Goal: Information Seeking & Learning: Learn about a topic

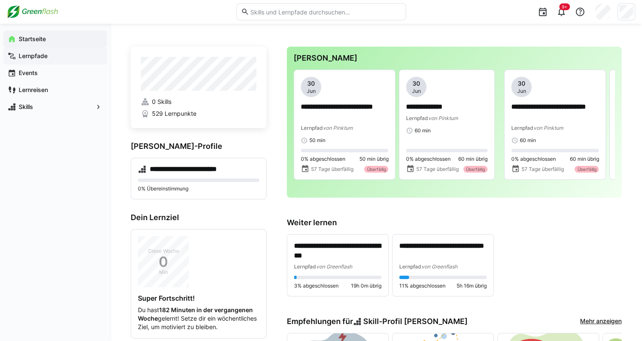
click at [0, 0] on app-navigation-label "Lernpfade" at bounding box center [0, 0] width 0 height 0
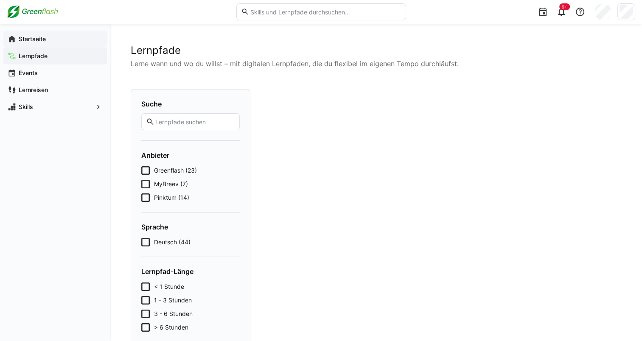
click at [49, 36] on span "Startseite" at bounding box center [59, 39] width 85 height 8
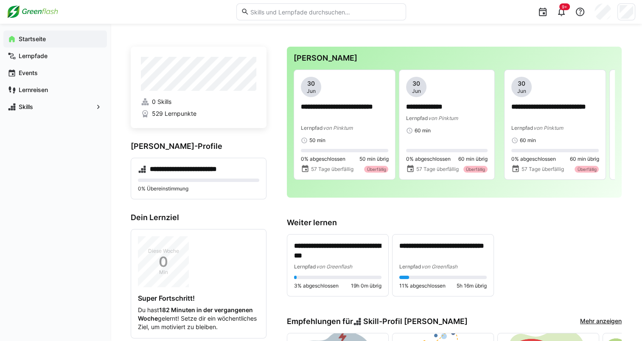
click at [300, 223] on h3 "Weiter lernen" at bounding box center [454, 222] width 335 height 9
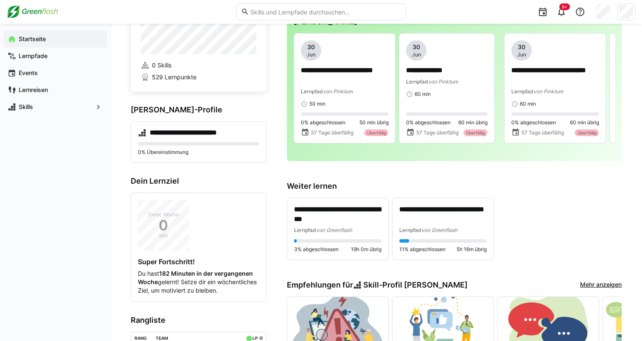
scroll to position [37, 0]
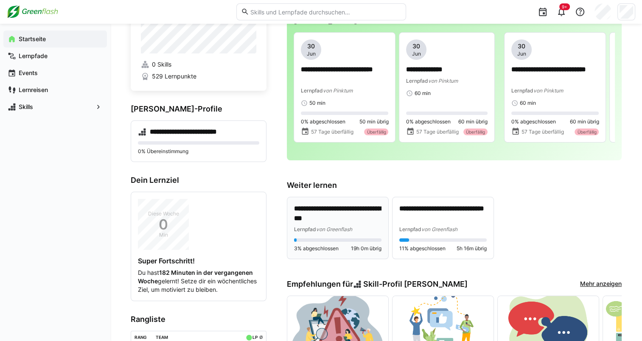
click at [314, 213] on p "**********" at bounding box center [337, 214] width 87 height 20
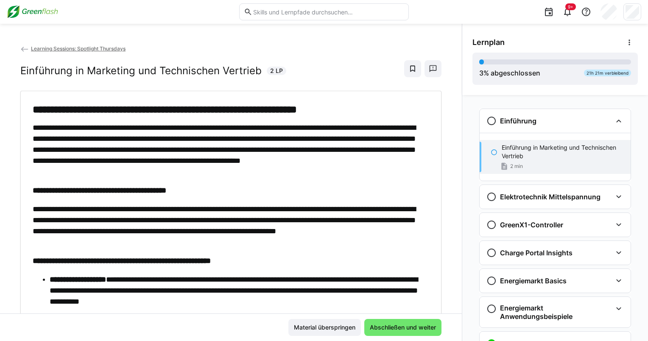
scroll to position [14, 0]
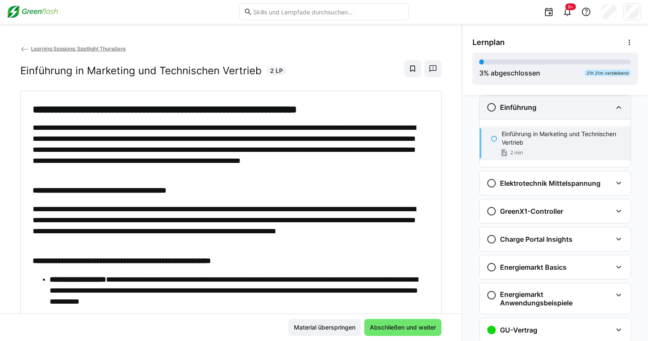
click at [614, 112] on eds-icon at bounding box center [619, 107] width 10 height 10
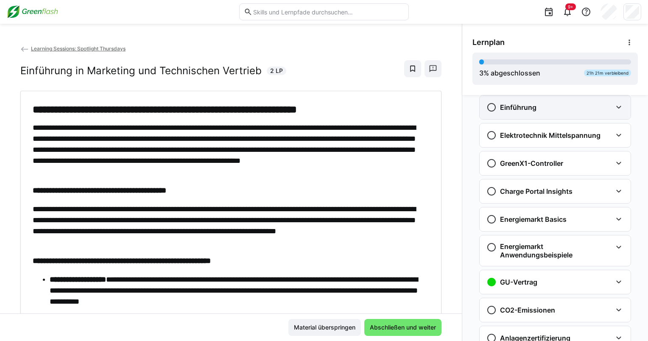
click at [614, 112] on eds-icon at bounding box center [619, 107] width 10 height 10
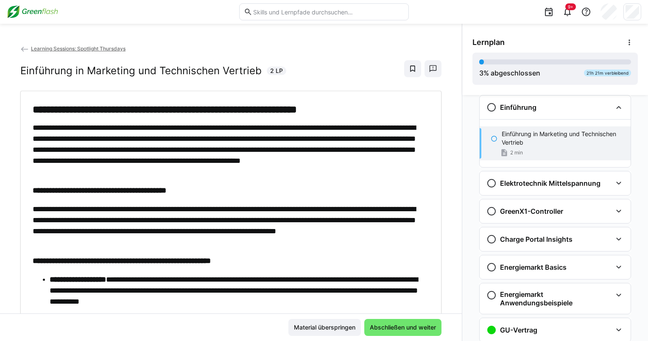
drag, startPoint x: 74, startPoint y: 45, endPoint x: 72, endPoint y: 50, distance: 5.3
click at [74, 45] on app-back-navigation "Learning Sessions: Spotlight Thursdays" at bounding box center [230, 48] width 421 height 9
drag, startPoint x: 72, startPoint y: 50, endPoint x: 154, endPoint y: 53, distance: 82.3
click at [72, 50] on span "Learning Sessions: Spotlight Thursdays" at bounding box center [78, 48] width 95 height 6
click at [52, 49] on span "Learning Sessions: Spotlight Thursdays" at bounding box center [78, 48] width 95 height 6
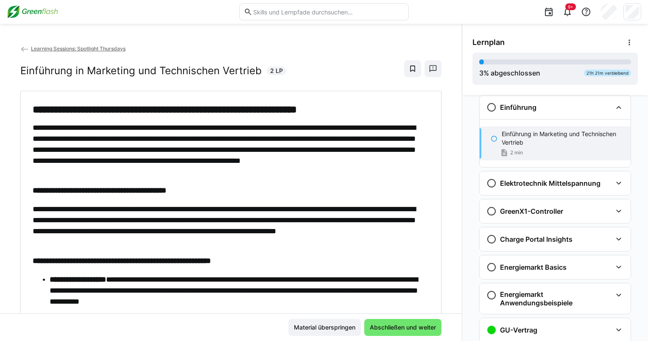
click at [16, 12] on img at bounding box center [32, 12] width 51 height 14
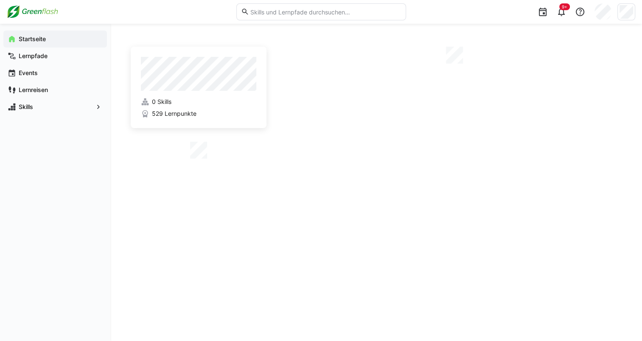
click at [16, 12] on img at bounding box center [32, 12] width 51 height 14
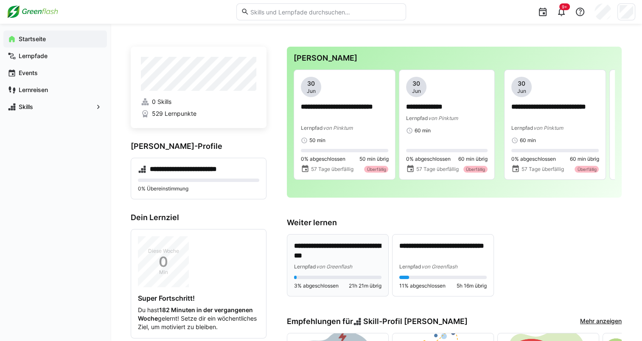
click at [316, 265] on span "von Greenflash" at bounding box center [334, 266] width 36 height 6
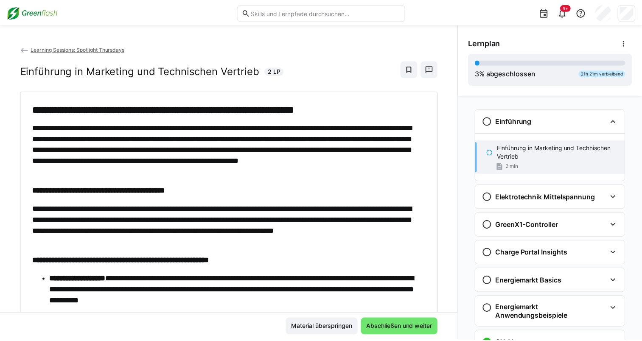
scroll to position [14, 0]
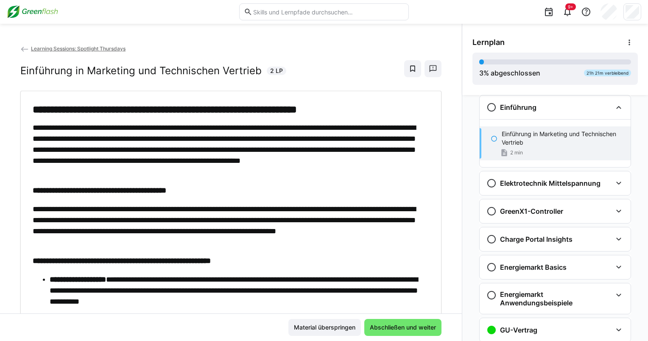
click at [116, 49] on span "Learning Sessions: Spotlight Thursdays" at bounding box center [78, 48] width 95 height 6
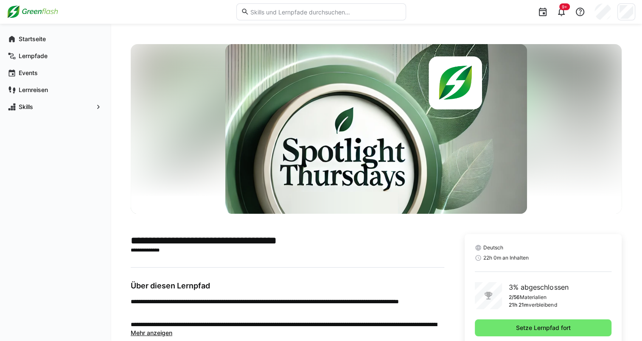
click at [116, 49] on div "**********" at bounding box center [375, 320] width 531 height 593
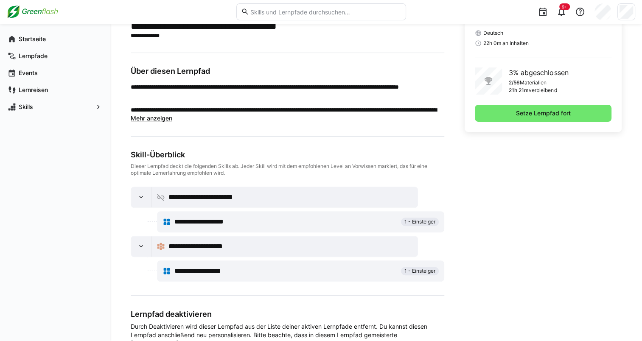
scroll to position [243, 0]
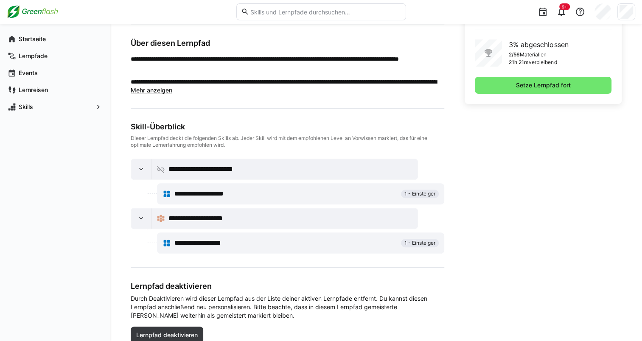
click at [209, 251] on div "**********" at bounding box center [300, 243] width 286 height 20
click at [256, 248] on div "**********" at bounding box center [300, 242] width 276 height 17
click at [204, 239] on span "**********" at bounding box center [205, 243] width 62 height 10
click at [136, 218] on div at bounding box center [141, 218] width 20 height 20
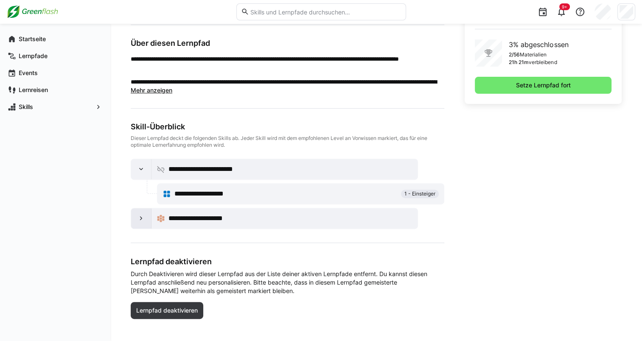
click at [136, 218] on div at bounding box center [141, 218] width 20 height 20
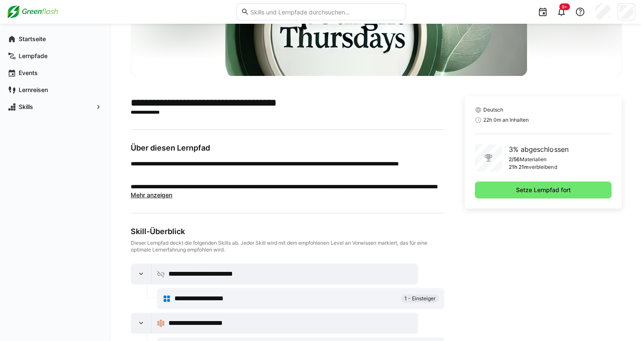
scroll to position [137, 0]
click at [164, 197] on span "Mehr anzeigen" at bounding box center [152, 195] width 42 height 7
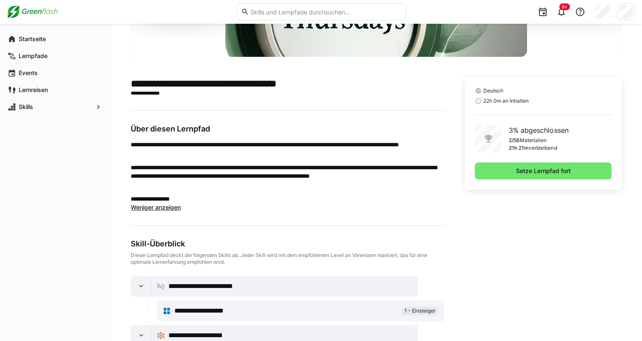
scroll to position [157, 0]
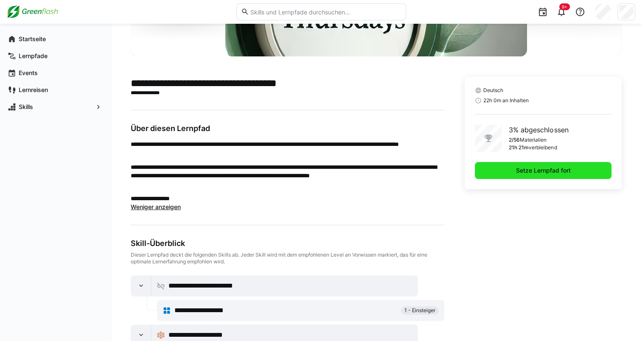
click at [510, 176] on span "Setze Lernpfad fort" at bounding box center [543, 170] width 137 height 17
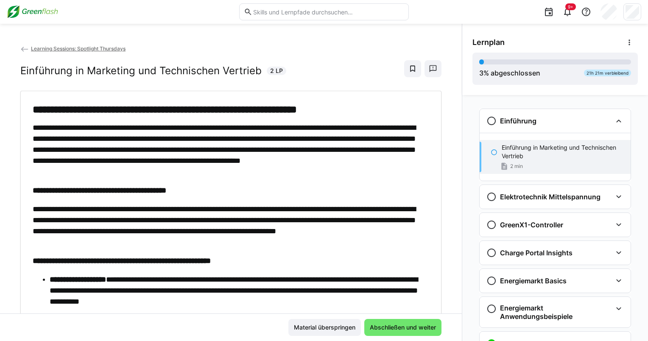
scroll to position [14, 0]
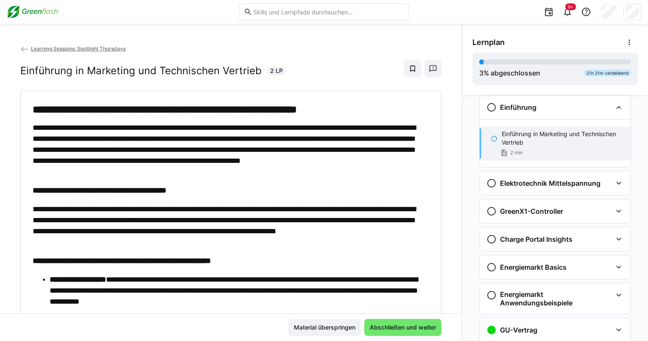
click at [533, 140] on p "Einführung in Marketing und Technischen Vertrieb" at bounding box center [563, 138] width 122 height 17
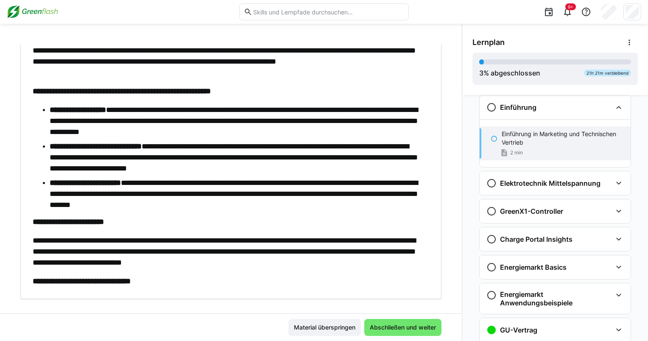
scroll to position [181, 0]
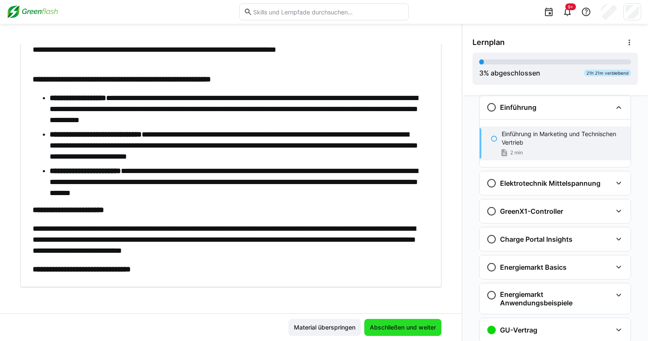
click at [378, 326] on span "Abschließen und weiter" at bounding box center [402, 327] width 69 height 8
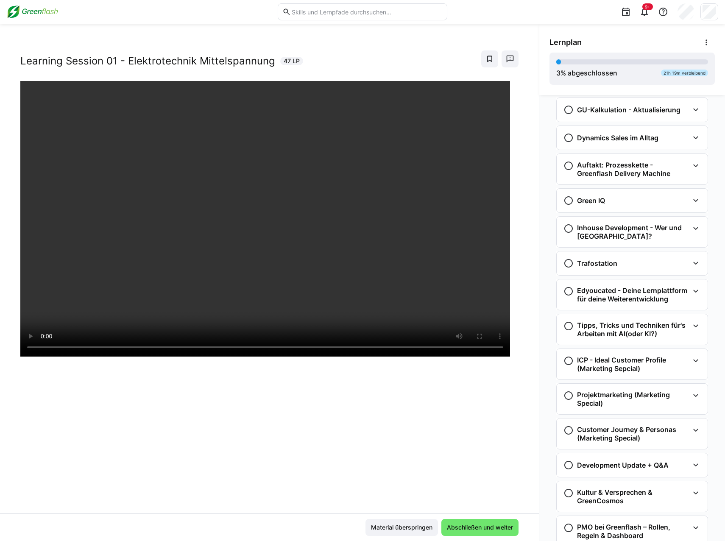
scroll to position [933, 0]
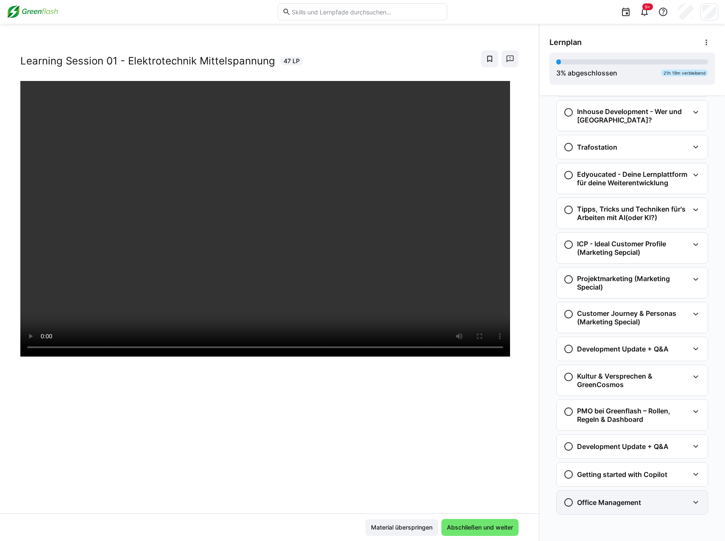
click at [618, 341] on h3 "Office Management" at bounding box center [609, 502] width 64 height 8
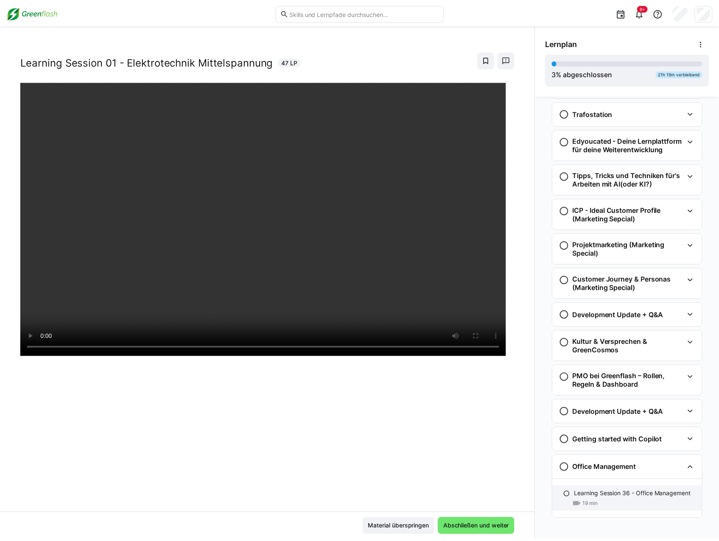
scroll to position [972, 0]
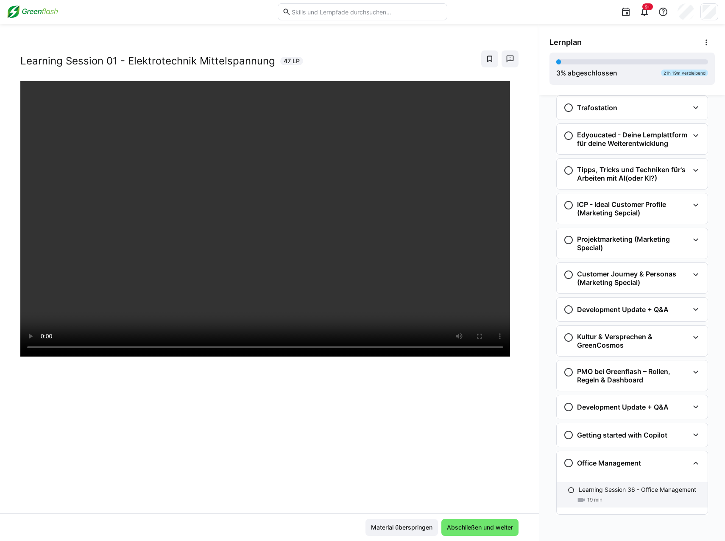
click at [582, 341] on div "Learning Session 36 - Office Management 19 min" at bounding box center [632, 494] width 151 height 25
click at [50, 13] on img at bounding box center [32, 12] width 51 height 14
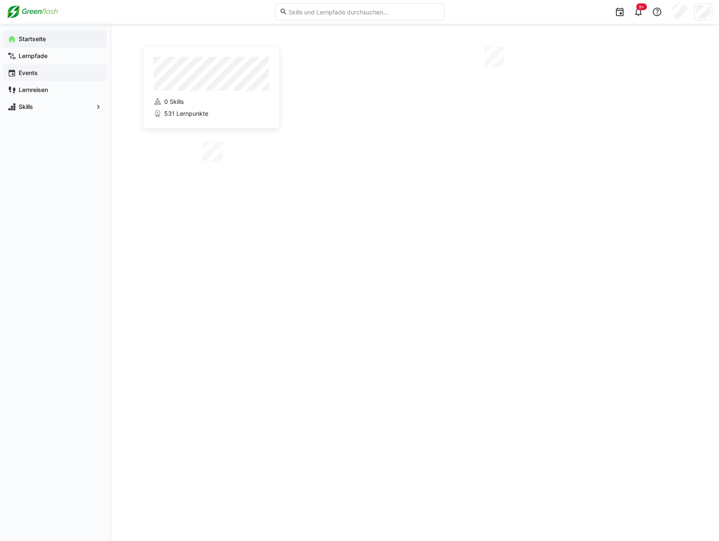
click at [49, 73] on span "Events" at bounding box center [59, 73] width 85 height 8
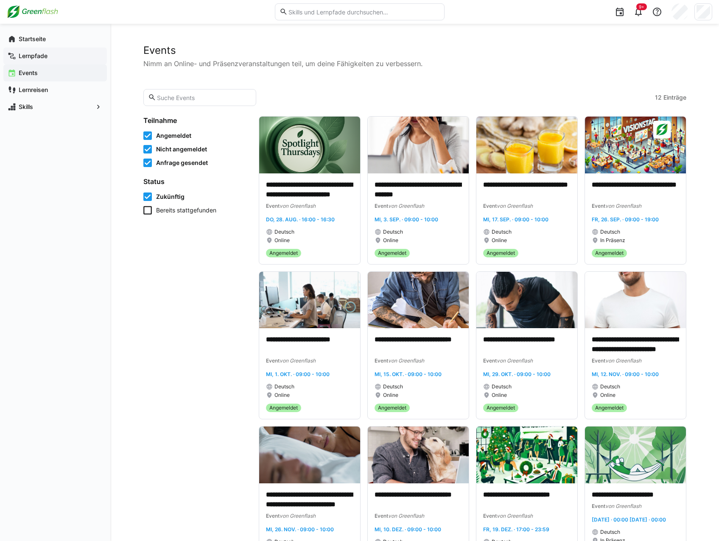
click at [0, 0] on app-navigation-label "Lernpfade" at bounding box center [0, 0] width 0 height 0
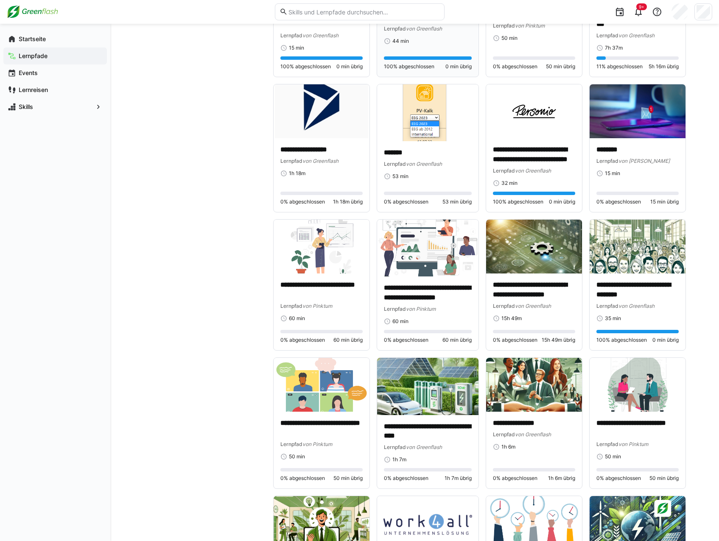
scroll to position [807, 0]
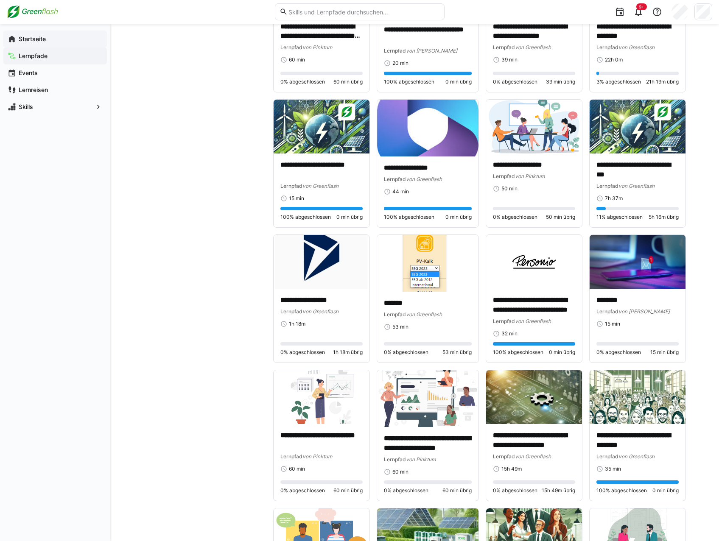
click at [0, 0] on app-navigation-label "Startseite" at bounding box center [0, 0] width 0 height 0
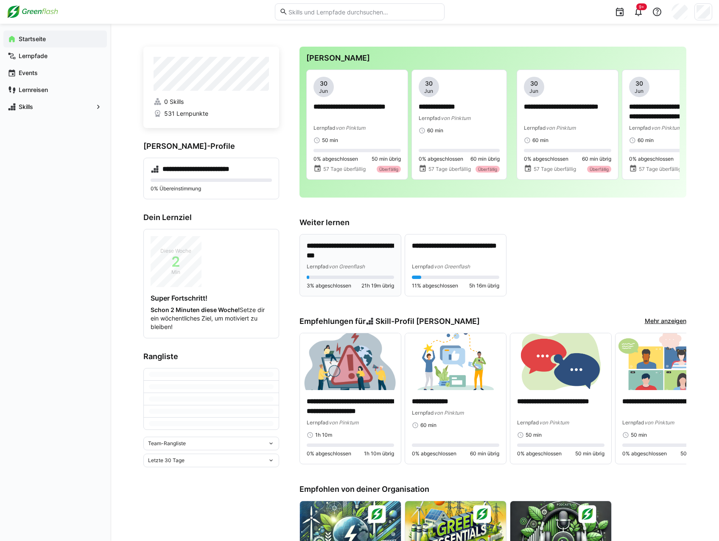
click at [352, 260] on p "**********" at bounding box center [350, 251] width 87 height 20
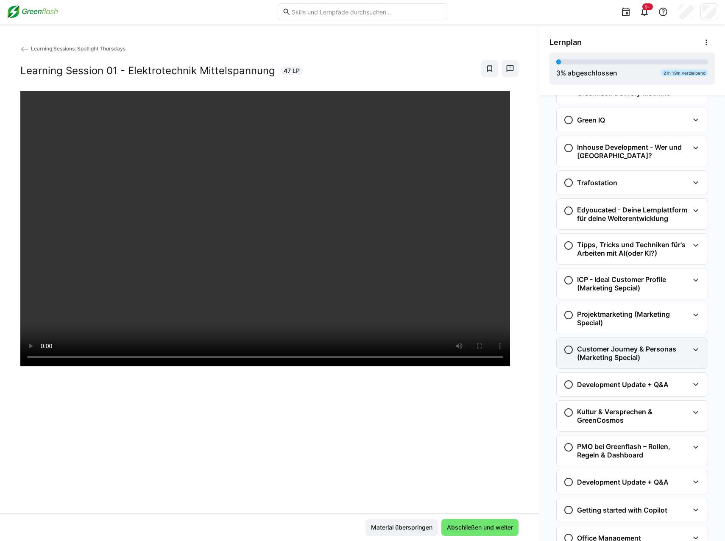
scroll to position [885, 0]
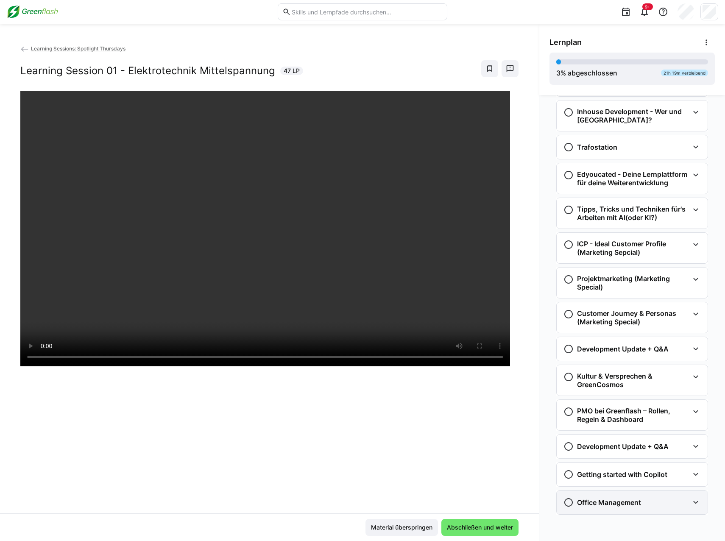
click at [633, 341] on h3 "Office Management" at bounding box center [609, 502] width 64 height 8
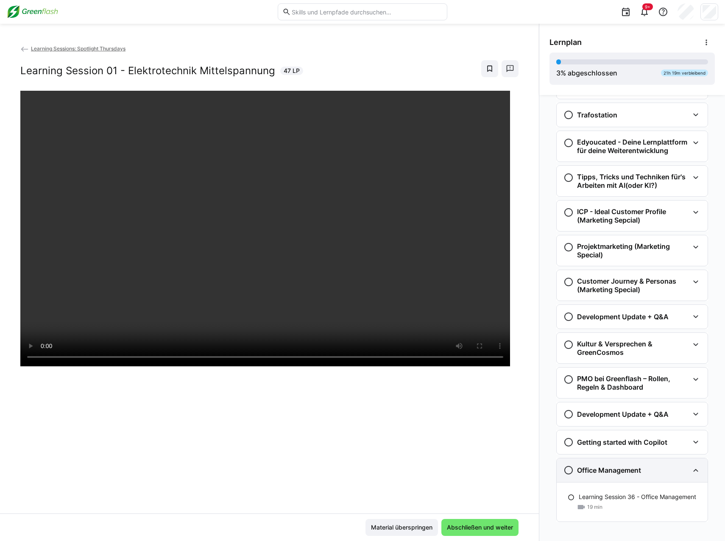
scroll to position [924, 0]
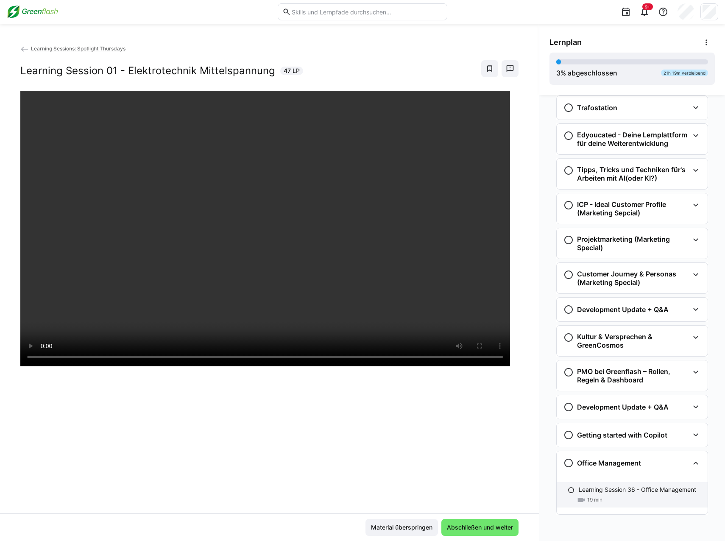
click at [602, 341] on div "19 min" at bounding box center [640, 500] width 122 height 8
click at [481, 341] on span "Abschließen und weiter" at bounding box center [480, 527] width 69 height 8
click at [648, 341] on eds-icon at bounding box center [696, 435] width 10 height 10
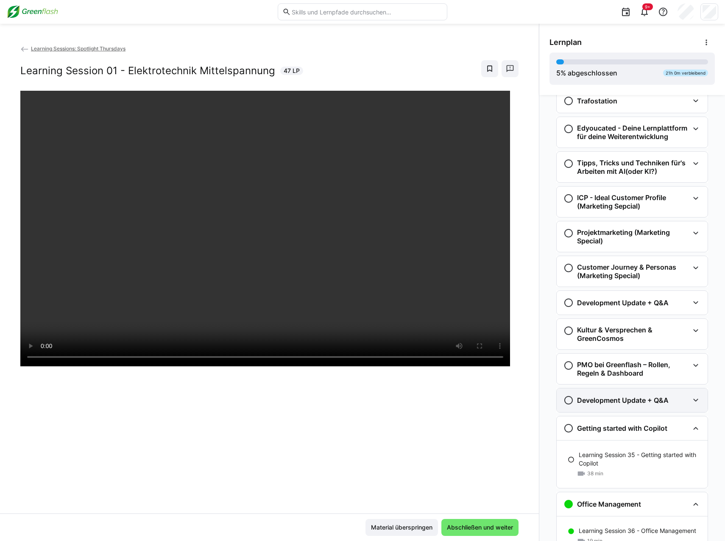
click at [648, 341] on eds-icon at bounding box center [696, 400] width 10 height 10
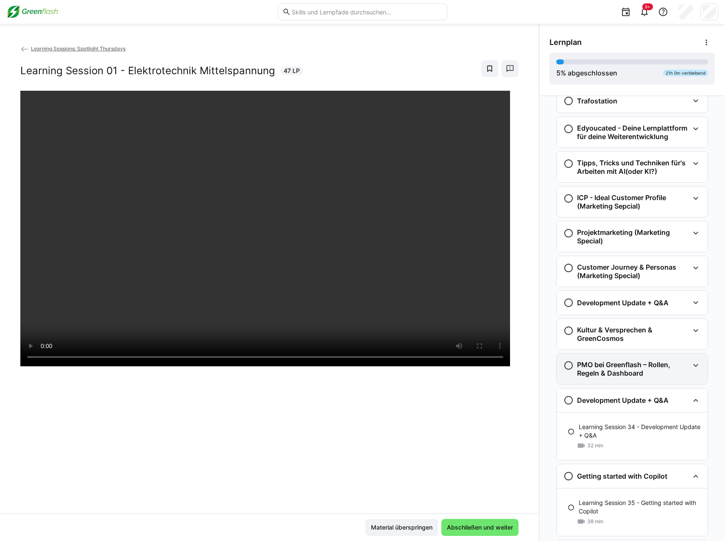
click at [648, 341] on eds-icon at bounding box center [696, 365] width 10 height 10
